Goal: Transaction & Acquisition: Purchase product/service

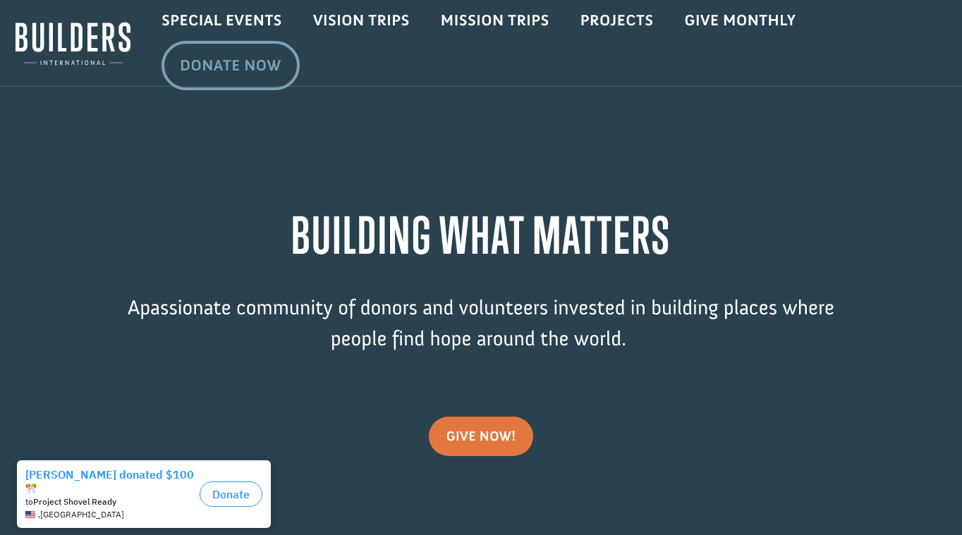
click at [233, 79] on link "Donate Now" at bounding box center [230, 65] width 138 height 49
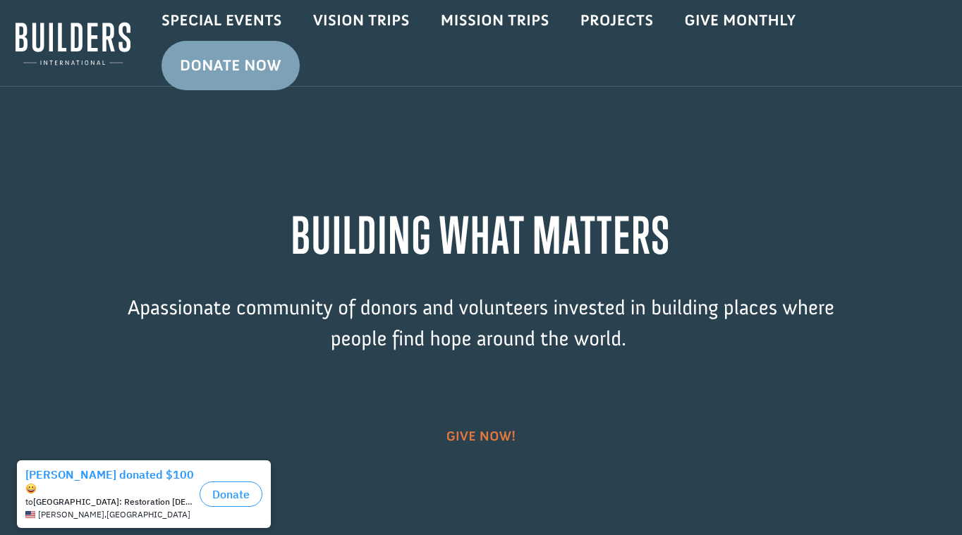
click at [464, 430] on link "give now!" at bounding box center [481, 436] width 105 height 39
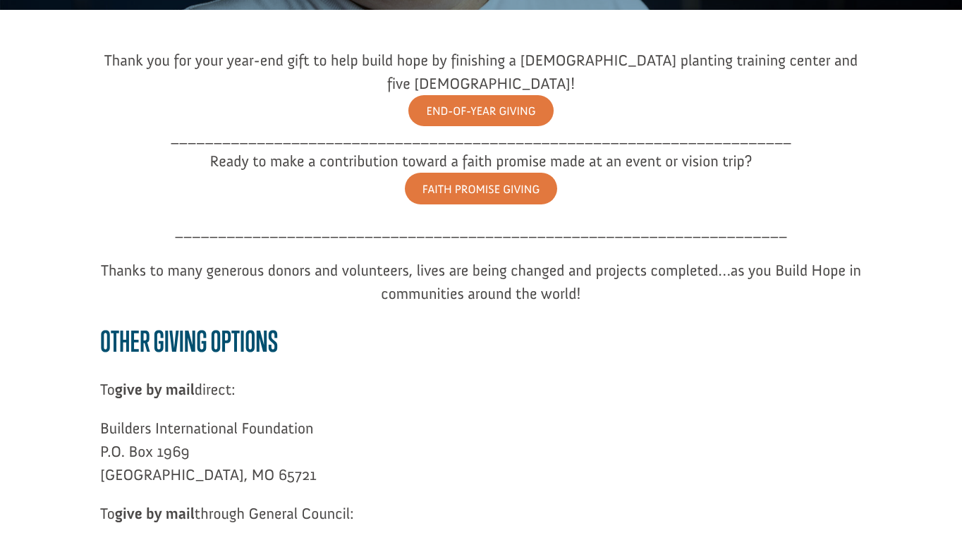
scroll to position [266, 0]
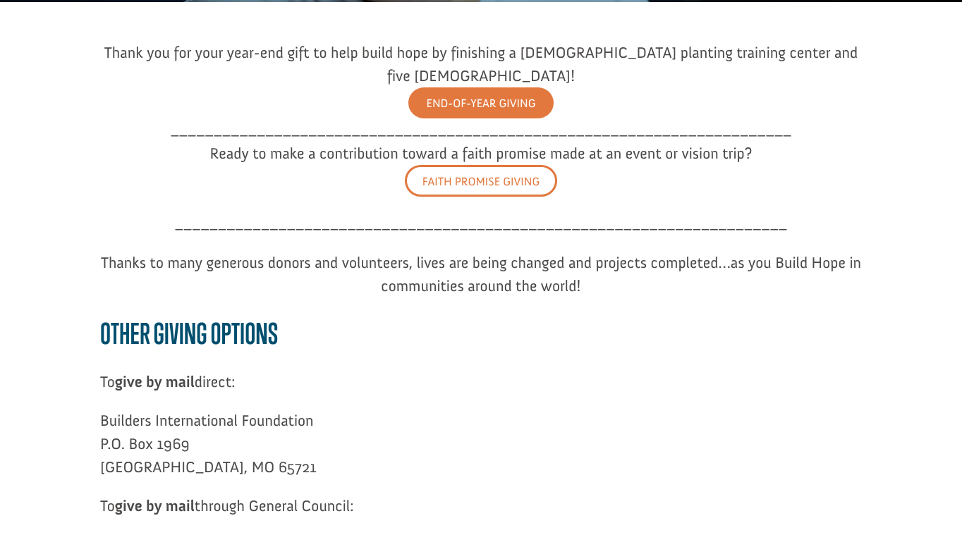
click at [446, 165] on link "FAITH PROMISE GIVING" at bounding box center [481, 181] width 152 height 32
click at [494, 165] on link "FAITH PROMISE GIVING" at bounding box center [481, 181] width 152 height 32
